Goal: Task Accomplishment & Management: Use online tool/utility

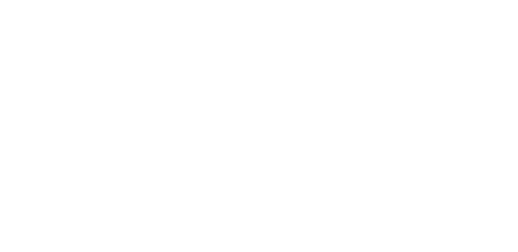
select select "*"
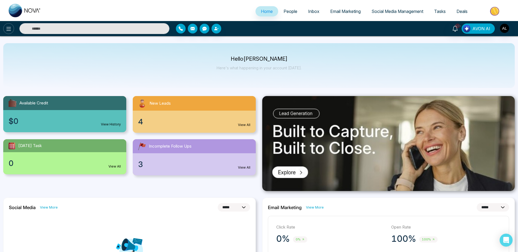
click at [11, 29] on icon at bounding box center [8, 29] width 6 height 6
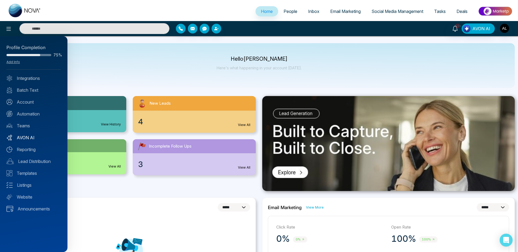
click at [33, 136] on link "AVON AI" at bounding box center [33, 137] width 54 height 6
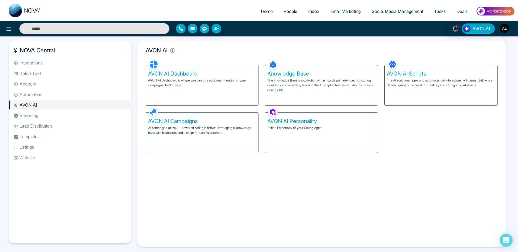
click at [198, 117] on div "AVON AI Campaigns AI campaigns utilize AI-powered calling initiatives, leveragi…" at bounding box center [202, 132] width 112 height 40
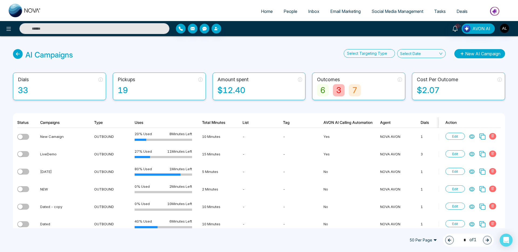
click at [464, 50] on button "New AI Campaign" at bounding box center [479, 53] width 51 height 9
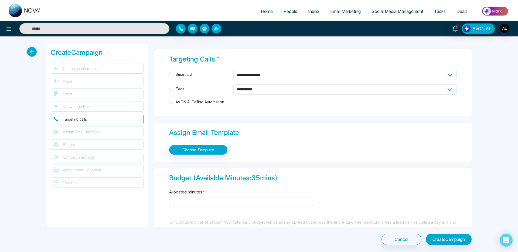
scroll to position [279, 0]
drag, startPoint x: 232, startPoint y: 102, endPoint x: 174, endPoint y: 103, distance: 58.0
click at [174, 103] on label "AVON AI Calling Automation" at bounding box center [312, 102] width 287 height 6
copy span "AVON AI Calling Automation"
click at [10, 28] on icon at bounding box center [8, 29] width 6 height 6
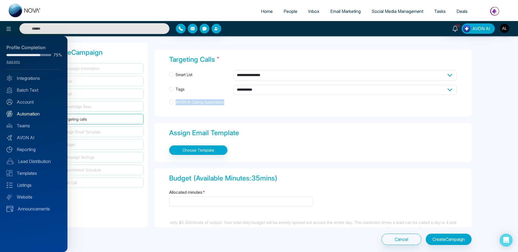
click at [27, 111] on link "Automation" at bounding box center [33, 114] width 54 height 6
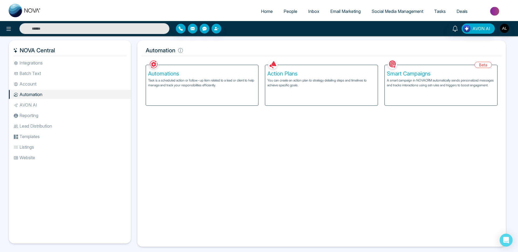
click at [325, 84] on p "You can create an action plan to strategy detailing steps and timelines to achi…" at bounding box center [321, 83] width 108 height 10
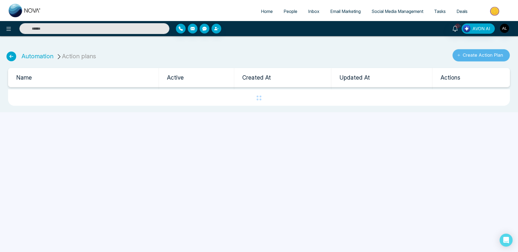
click at [470, 55] on button "Create Action Plan" at bounding box center [480, 55] width 57 height 12
